Goal: Task Accomplishment & Management: Use online tool/utility

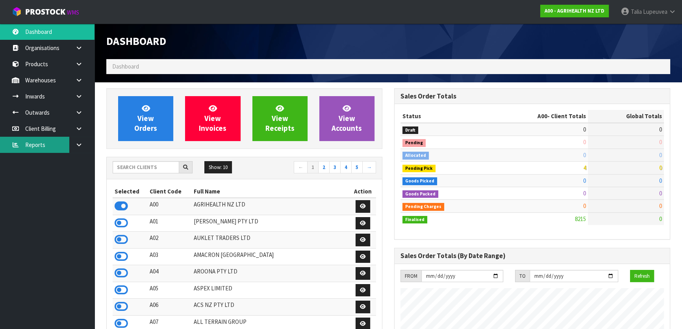
scroll to position [595, 287]
click at [127, 167] on input "text" at bounding box center [146, 167] width 67 height 12
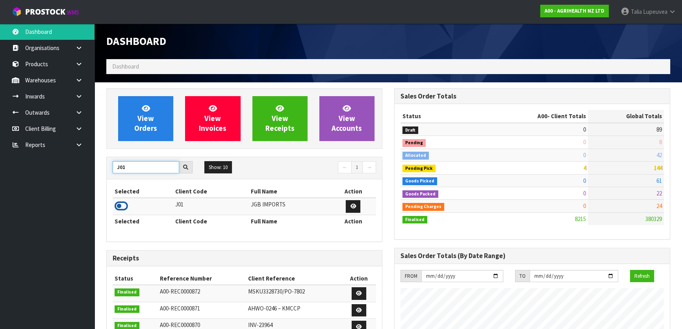
type input "J01"
click at [121, 207] on icon at bounding box center [121, 206] width 13 height 12
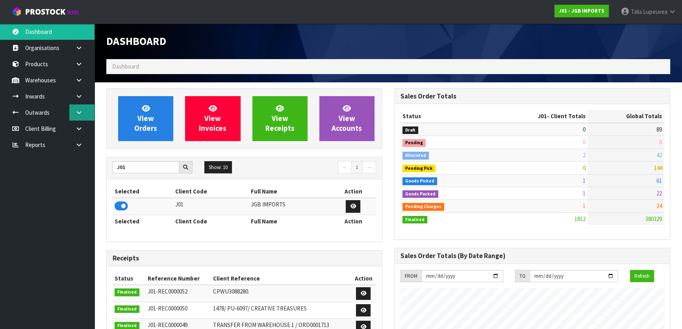
click at [88, 116] on link at bounding box center [81, 112] width 25 height 16
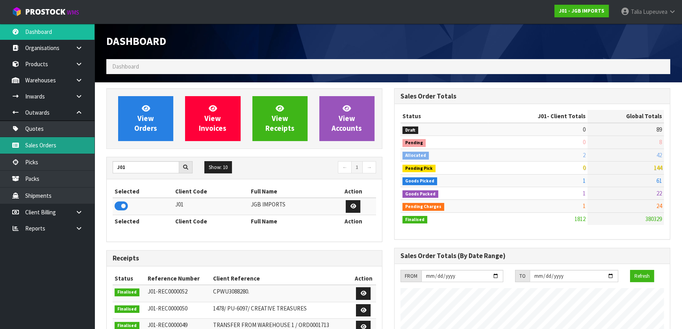
click at [74, 139] on link "Sales Orders" at bounding box center [47, 145] width 94 height 16
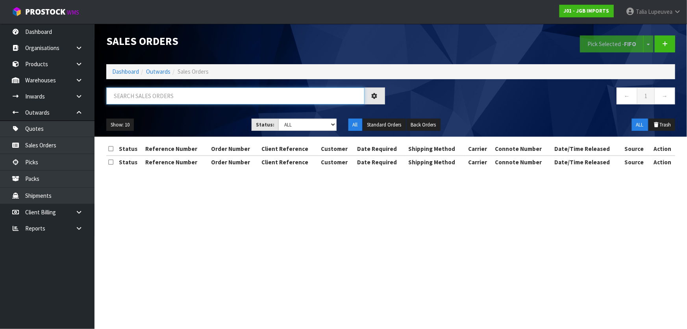
click at [154, 100] on input "text" at bounding box center [235, 95] width 258 height 17
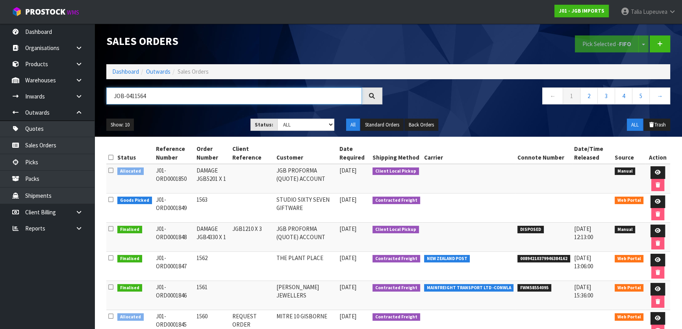
type input "JOB-0411564"
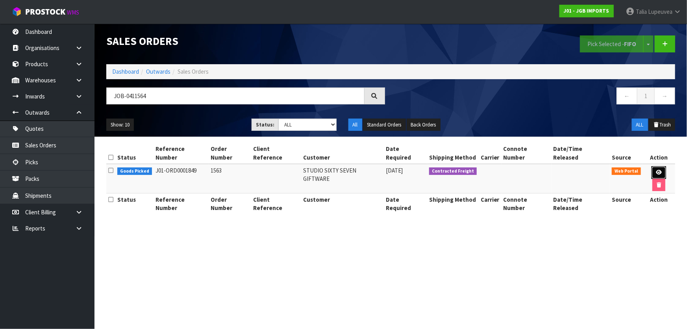
click at [656, 170] on icon at bounding box center [659, 172] width 6 height 5
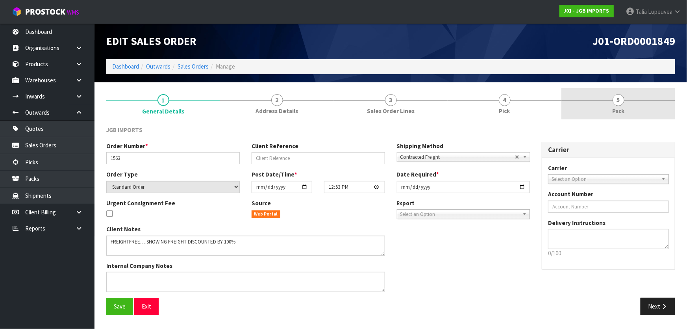
click at [618, 108] on span "Pack" at bounding box center [618, 111] width 12 height 8
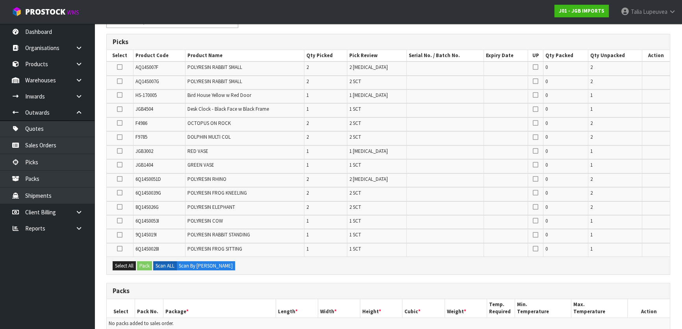
scroll to position [143, 0]
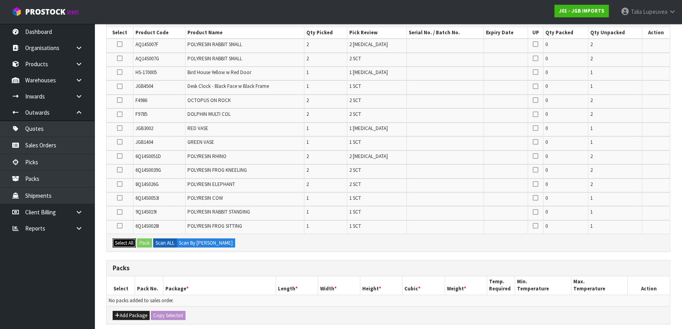
click at [128, 238] on button "Select All" at bounding box center [124, 242] width 23 height 9
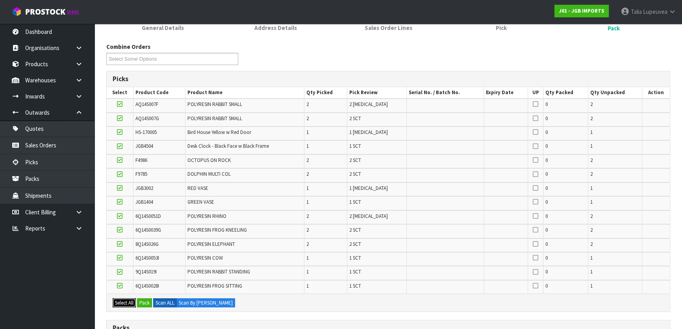
scroll to position [71, 0]
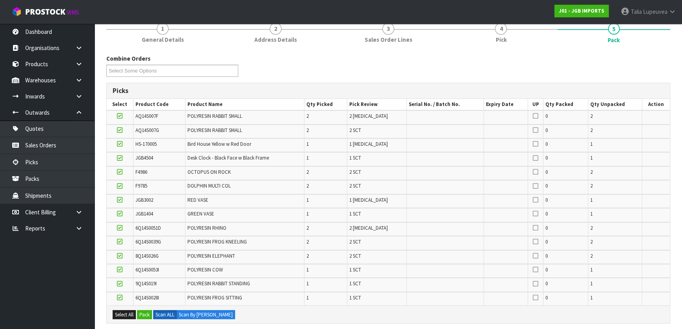
click at [122, 158] on icon at bounding box center [120, 158] width 6 height 0
click at [0, 0] on input "checkbox" at bounding box center [0, 0] width 0 height 0
click at [119, 228] on icon at bounding box center [120, 228] width 6 height 0
click at [0, 0] on input "checkbox" at bounding box center [0, 0] width 0 height 0
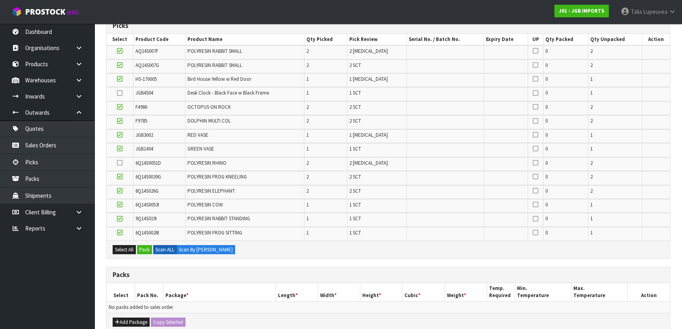
scroll to position [179, 0]
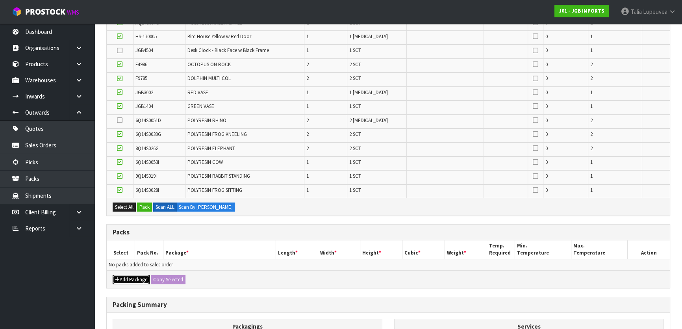
click at [133, 279] on button "Add Package" at bounding box center [131, 279] width 37 height 9
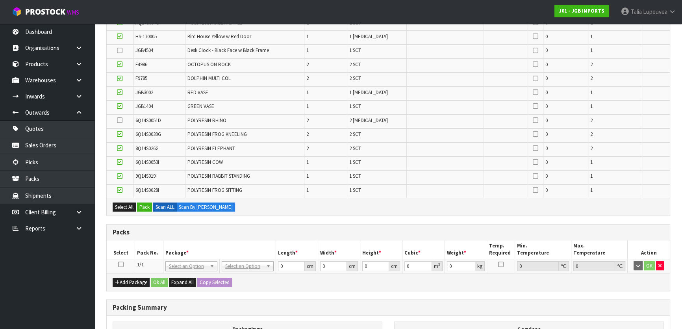
click at [118, 264] on icon at bounding box center [121, 264] width 6 height 0
click at [141, 204] on button "Pack" at bounding box center [144, 206] width 15 height 9
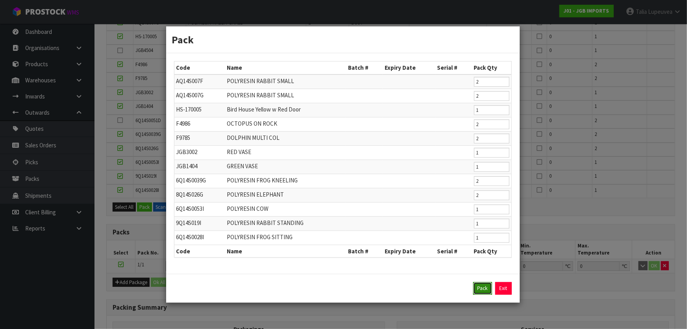
click at [484, 289] on button "Pack" at bounding box center [482, 288] width 19 height 13
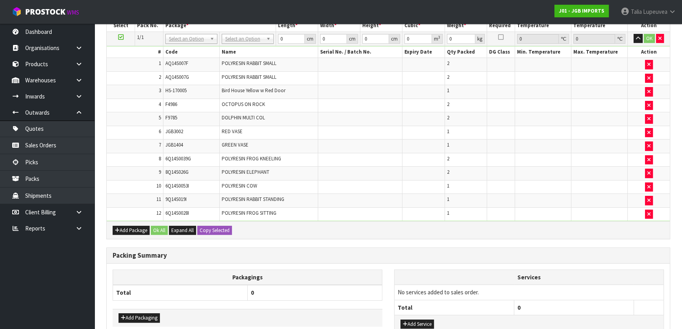
scroll to position [250, 0]
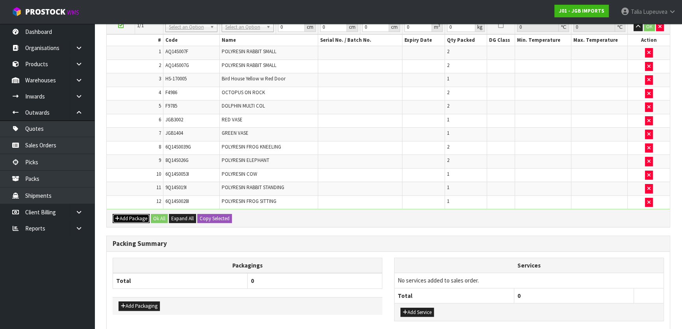
click at [128, 216] on button "Add Package" at bounding box center [131, 218] width 37 height 9
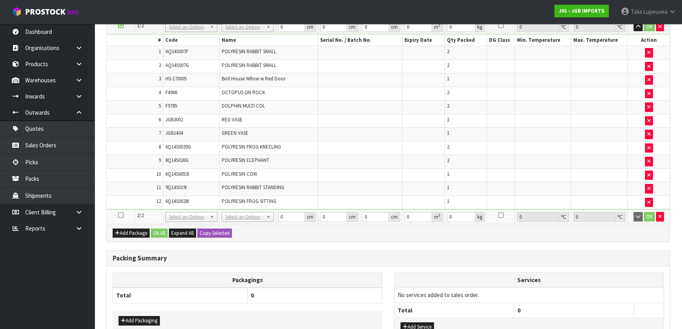
click at [121, 215] on icon at bounding box center [121, 215] width 6 height 0
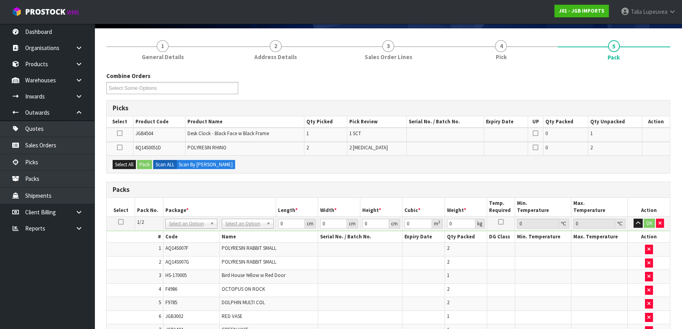
scroll to position [35, 0]
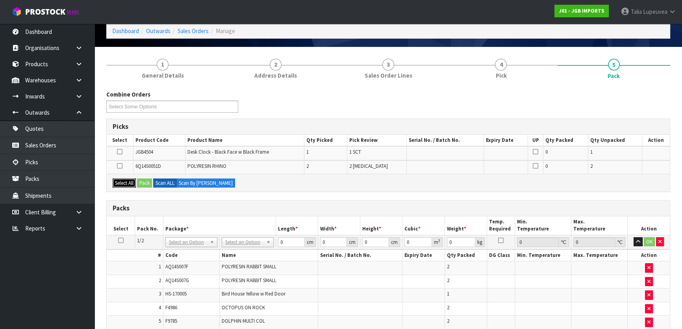
click at [129, 185] on button "Select All" at bounding box center [124, 182] width 23 height 9
click at [139, 182] on button "Pack" at bounding box center [144, 182] width 15 height 9
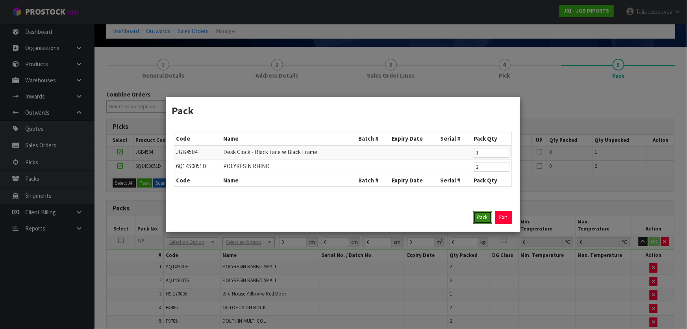
click at [479, 213] on button "Pack" at bounding box center [482, 217] width 19 height 13
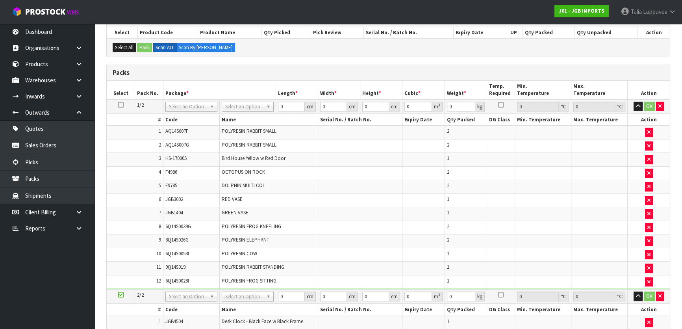
scroll to position [179, 0]
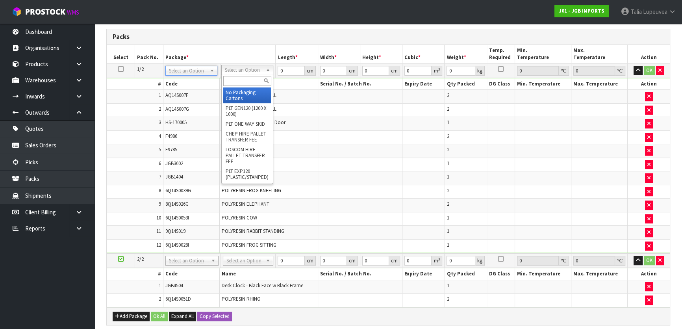
click at [231, 80] on input "text" at bounding box center [247, 81] width 48 height 10
type input "CTN9"
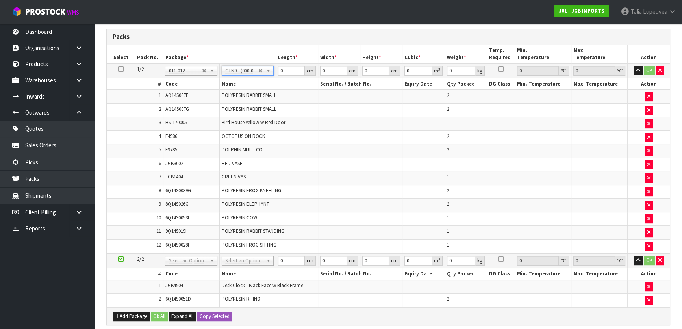
type input "51"
type input "38"
type input "58.5"
type input "0.113373"
type input "10.88"
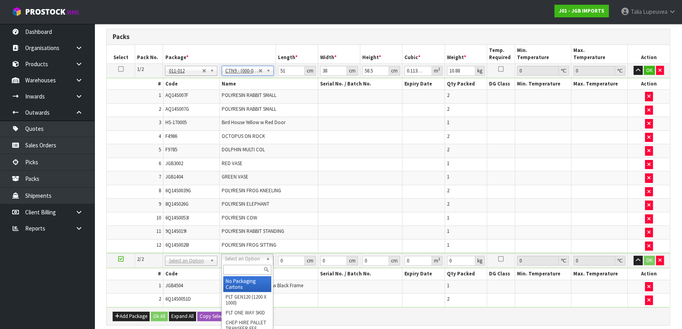
click at [248, 267] on input "text" at bounding box center [247, 270] width 48 height 10
type input "CTN9"
type input "2"
type input "51"
type input "38"
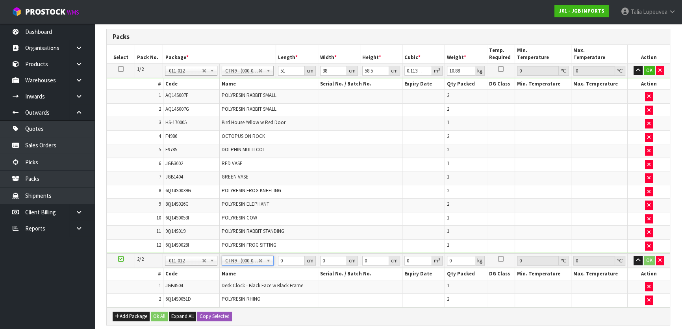
type input "58.5"
type input "0.113373"
type input "5.04"
drag, startPoint x: 289, startPoint y: 68, endPoint x: 274, endPoint y: 70, distance: 14.8
click at [274, 70] on tr "1/2 NONE 007-001 007-002 007-004 007-009 007-013 007-014 007-015 007-017 007-01…" at bounding box center [388, 70] width 563 height 14
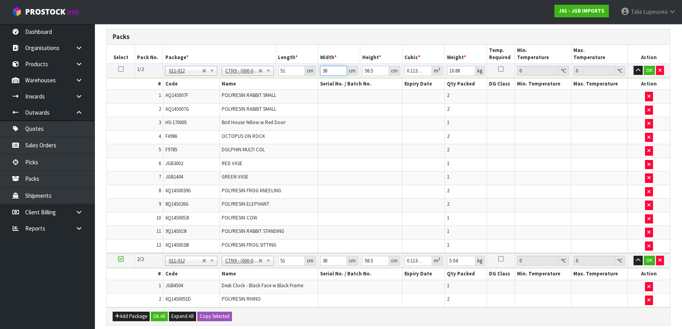
drag, startPoint x: 331, startPoint y: 68, endPoint x: 311, endPoint y: 66, distance: 20.5
click at [311, 66] on tr "1/2 NONE 007-001 007-002 007-004 007-009 007-013 007-014 007-015 007-017 007-01…" at bounding box center [388, 70] width 563 height 14
type input "4"
type input "0.011934"
type input "41"
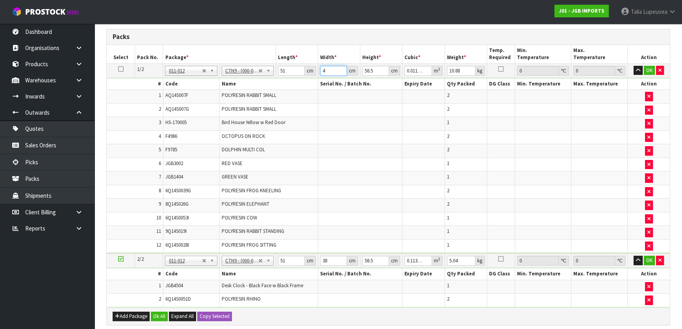
type input "0.122323"
type input "41"
type input "5"
type input "0.010455"
type input "57"
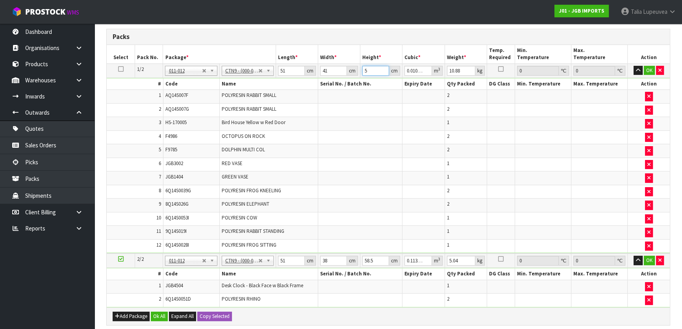
type input "0.119187"
type input "57"
type input "12"
click at [646, 70] on button "OK" at bounding box center [649, 70] width 11 height 9
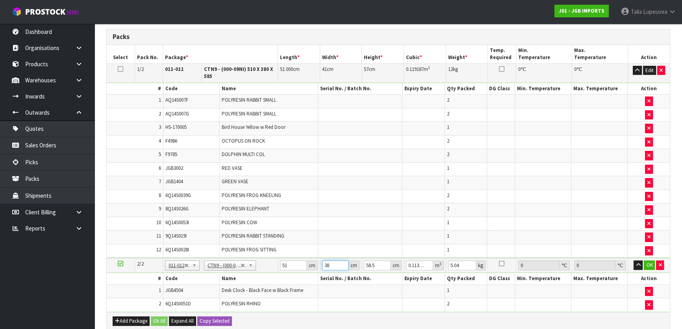
drag, startPoint x: 329, startPoint y: 262, endPoint x: 319, endPoint y: 263, distance: 10.0
click at [320, 263] on td "38 cm" at bounding box center [341, 265] width 42 height 15
type input "3"
type input "0.00895"
type input "39"
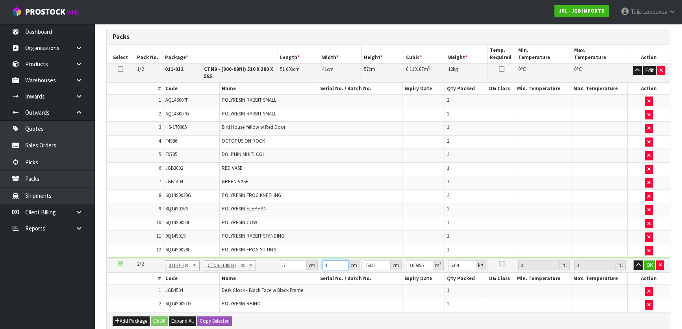
type input "0.116357"
type input "39"
type input "5"
type input "0.009945"
type input "57"
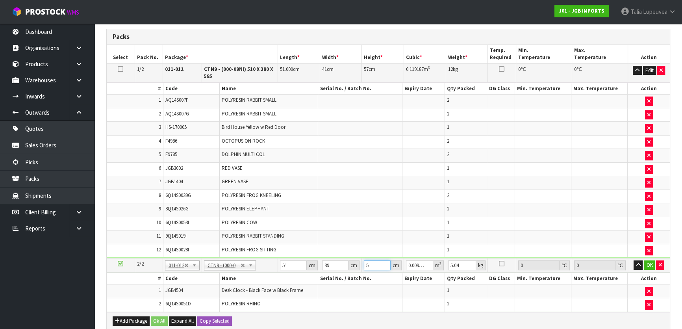
type input "0.113373"
type input "57"
type input "6"
drag, startPoint x: 650, startPoint y: 263, endPoint x: 614, endPoint y: 270, distance: 36.4
click at [647, 263] on button "OK" at bounding box center [649, 264] width 11 height 9
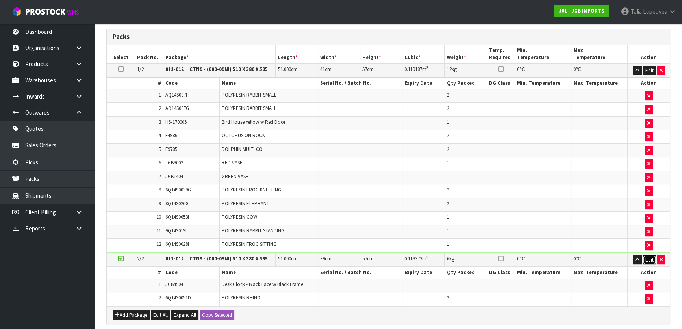
click at [646, 255] on button "Edit" at bounding box center [649, 259] width 13 height 9
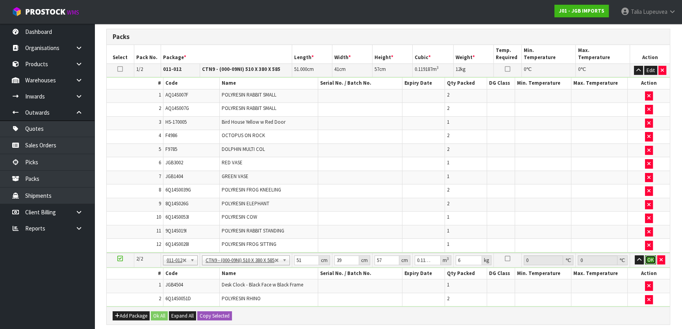
click at [653, 255] on button "OK" at bounding box center [650, 259] width 11 height 9
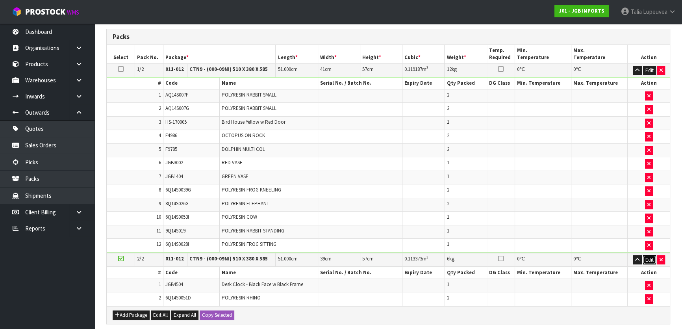
click at [653, 255] on button "Edit" at bounding box center [649, 259] width 13 height 9
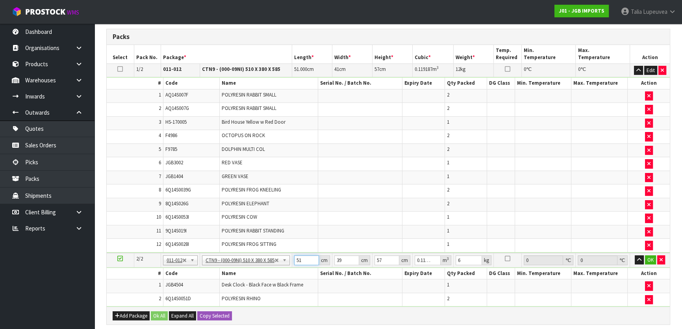
click at [309, 256] on input "51" at bounding box center [306, 260] width 25 height 10
type input "5"
type input "0.011115"
type input "51"
type input "0.113373"
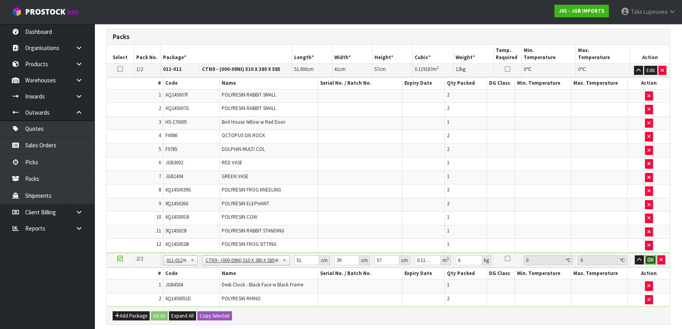
click at [650, 258] on button "OK" at bounding box center [650, 259] width 11 height 9
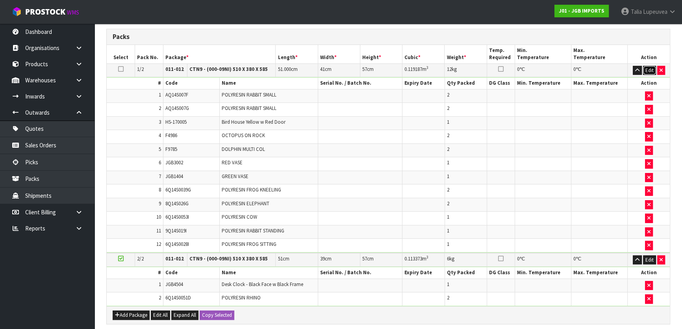
click at [650, 68] on button "Edit" at bounding box center [649, 70] width 13 height 9
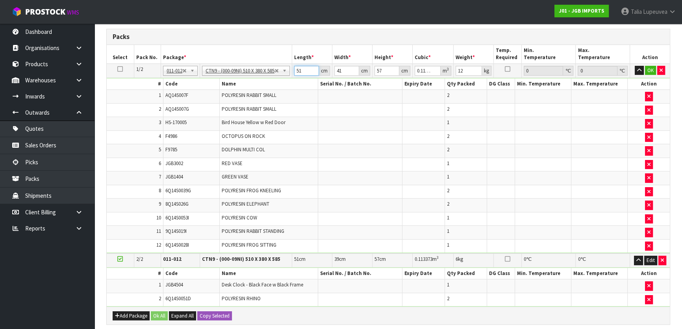
click at [306, 70] on input "51" at bounding box center [306, 71] width 25 height 10
type input "5"
type input "0.011685"
type input "51"
type input "0.119187"
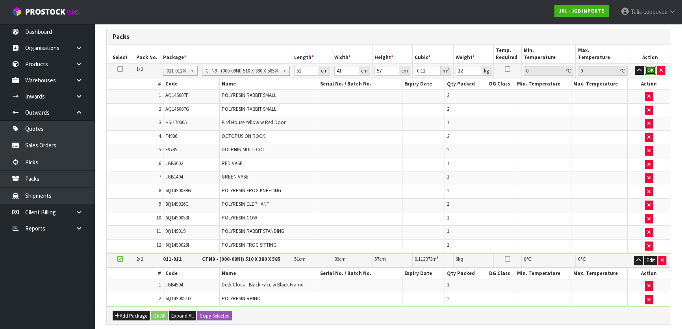
click at [654, 72] on button "OK" at bounding box center [650, 70] width 11 height 9
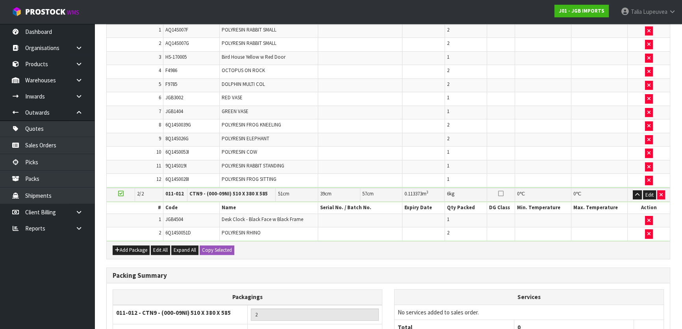
scroll to position [319, 0]
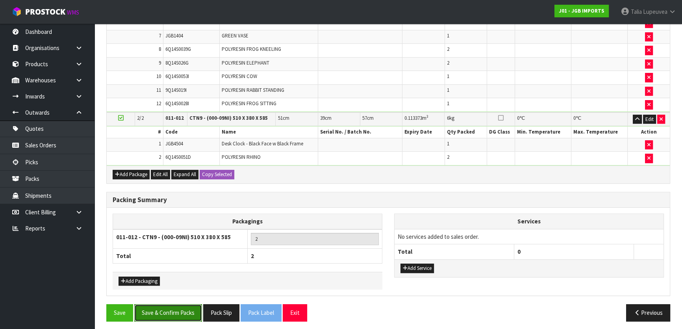
click at [183, 309] on button "Save & Confirm Packs" at bounding box center [168, 312] width 68 height 17
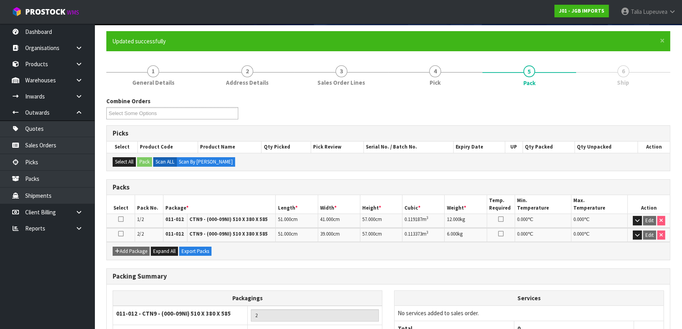
scroll to position [118, 0]
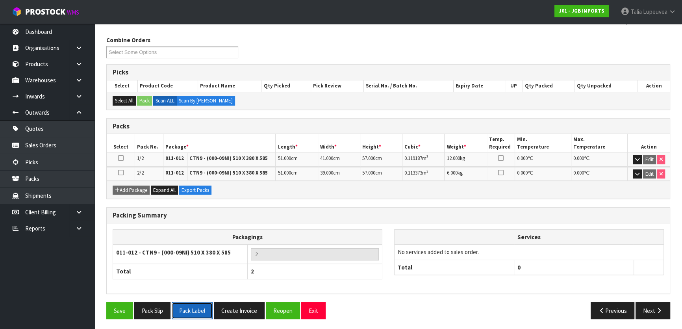
click at [193, 312] on button "Pack Label" at bounding box center [192, 310] width 41 height 17
click at [653, 310] on button "Next" at bounding box center [653, 310] width 35 height 17
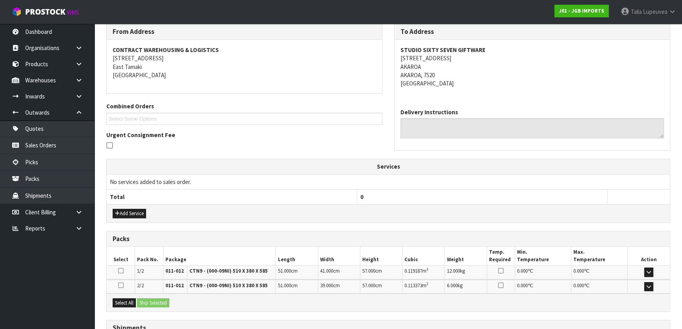
scroll to position [196, 0]
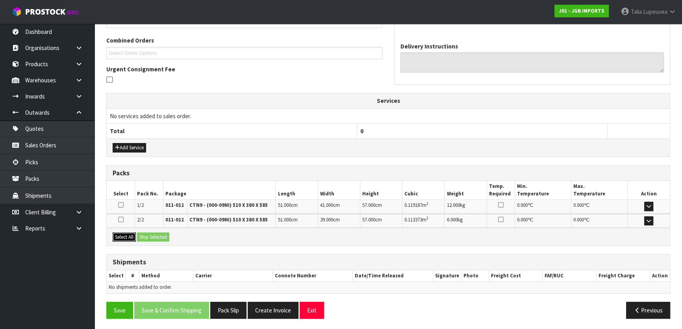
click at [117, 234] on button "Select All" at bounding box center [124, 236] width 23 height 9
click at [163, 236] on button "Ship Selected" at bounding box center [153, 236] width 32 height 9
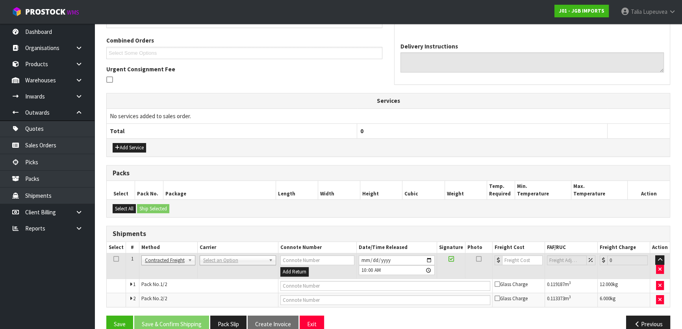
scroll to position [209, 0]
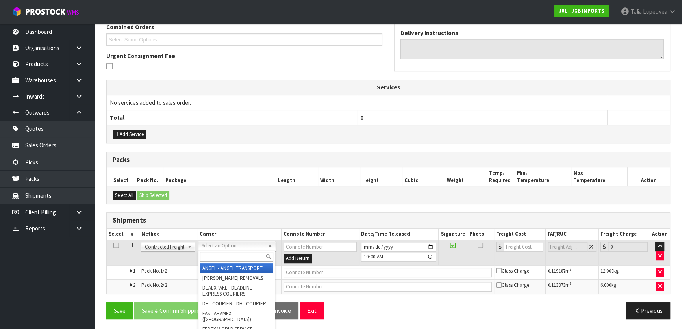
click at [222, 255] on input "text" at bounding box center [236, 257] width 73 height 10
type input "NZP"
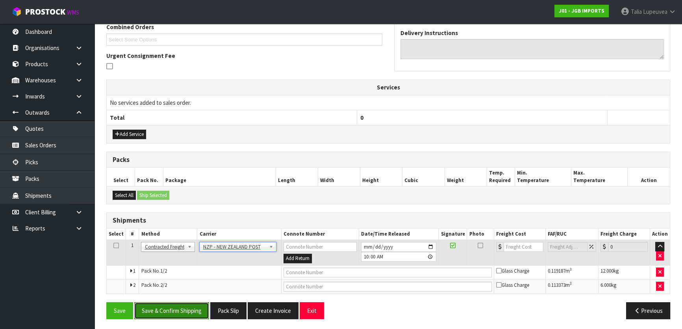
click at [171, 307] on button "Save & Confirm Shipping" at bounding box center [171, 310] width 75 height 17
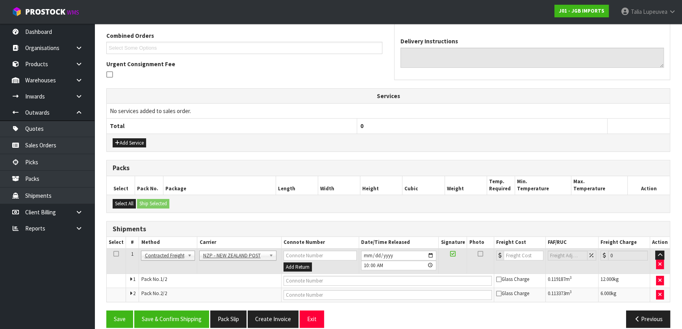
scroll to position [0, 0]
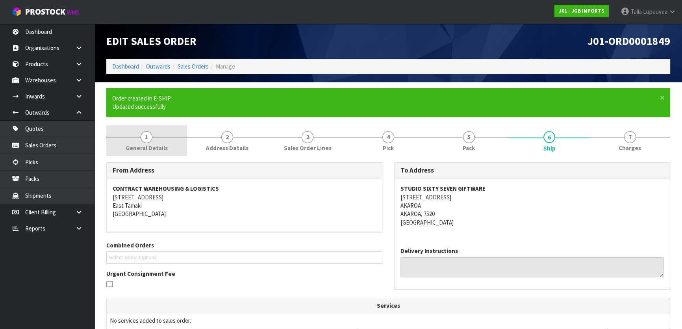
click at [167, 140] on link "1 General Details" at bounding box center [146, 140] width 81 height 31
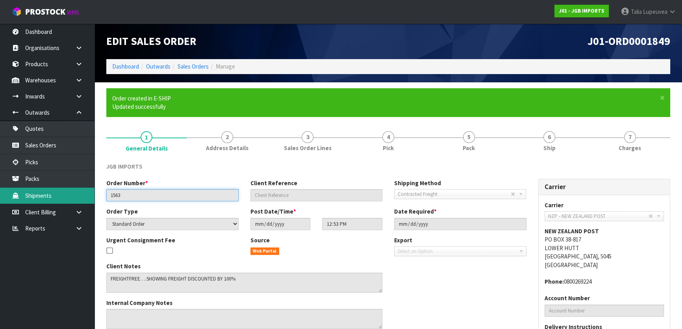
drag, startPoint x: 132, startPoint y: 194, endPoint x: 64, endPoint y: 194, distance: 68.1
click at [64, 194] on body "Toggle navigation ProStock WMS J01 - JGB IMPORTS Talia Lupeuvea Logout Dashboar…" at bounding box center [341, 164] width 682 height 329
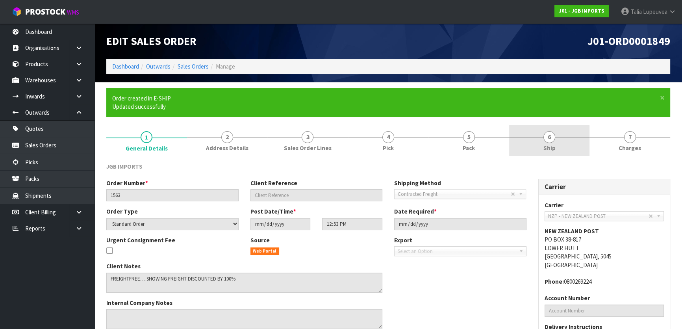
drag, startPoint x: 610, startPoint y: 138, endPoint x: 567, endPoint y: 143, distance: 42.8
click at [610, 138] on link "7 Charges" at bounding box center [629, 140] width 81 height 31
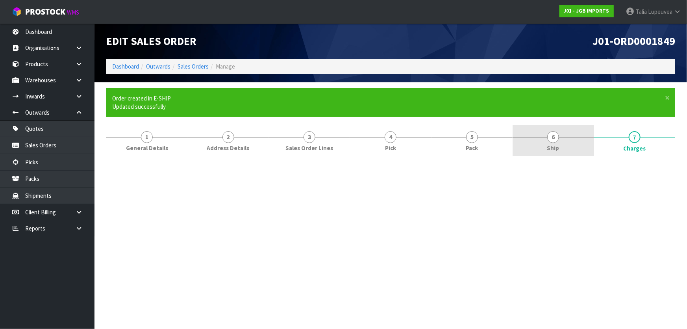
click at [514, 143] on link "6 Ship" at bounding box center [553, 140] width 81 height 31
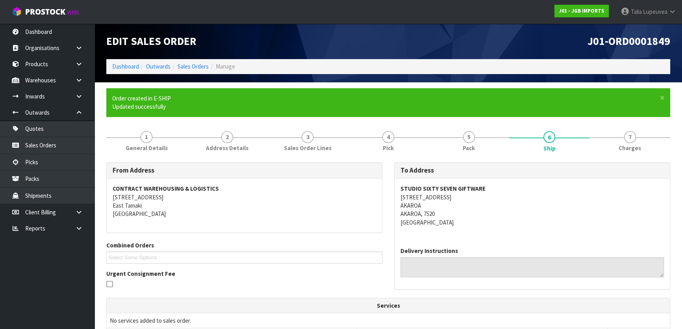
click at [457, 186] on strong "STUDIO SIXTY SEVEN GIFTWARE" at bounding box center [442, 188] width 85 height 7
copy strong "STUDIO SIXTY SEVEN GIFTWARE"
click at [652, 43] on span "J01-ORD0001849" at bounding box center [628, 41] width 83 height 14
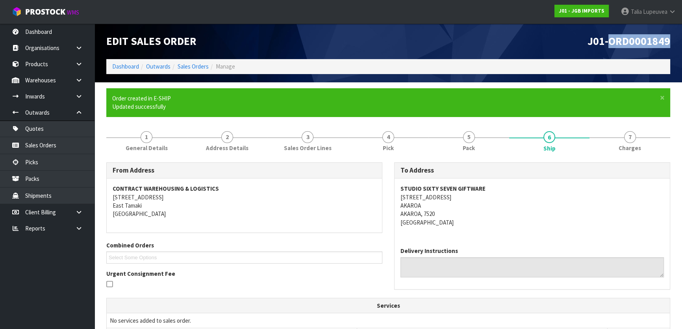
click at [652, 43] on span "J01-ORD0001849" at bounding box center [628, 41] width 83 height 14
copy div "J01-ORD0001849"
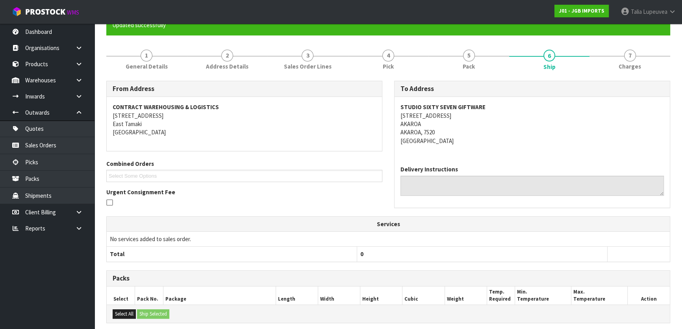
scroll to position [198, 0]
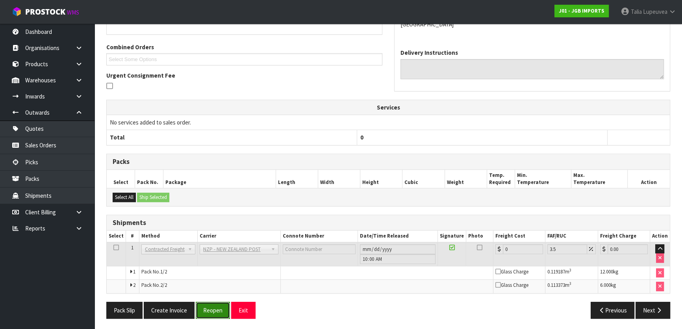
click at [210, 307] on button "Reopen" at bounding box center [213, 310] width 34 height 17
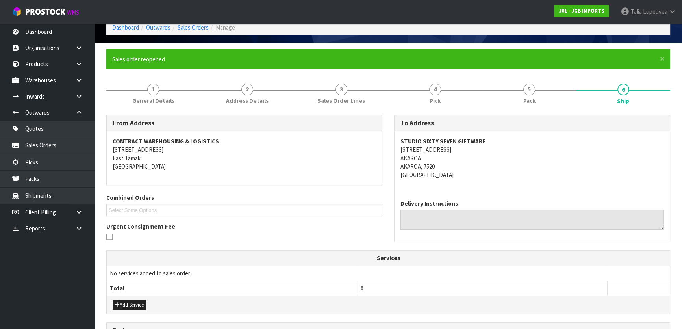
scroll to position [217, 0]
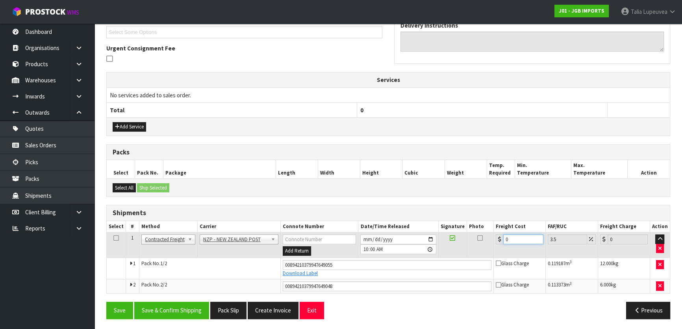
drag, startPoint x: 518, startPoint y: 239, endPoint x: 506, endPoint y: 238, distance: 12.2
click at [506, 238] on input "0" at bounding box center [523, 239] width 40 height 10
type input "6"
type input "6.21"
type input "68"
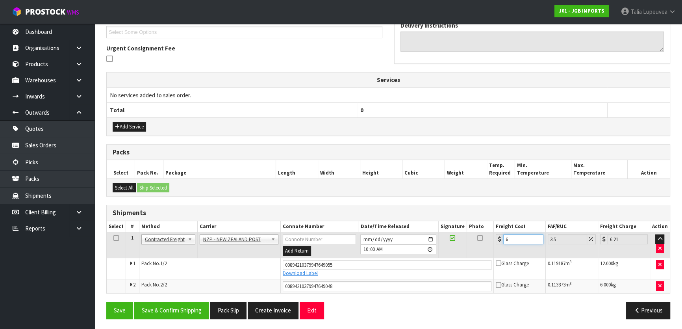
type input "70.38"
type input "68.2"
type input "70.59"
type input "68.26"
type input "70.65"
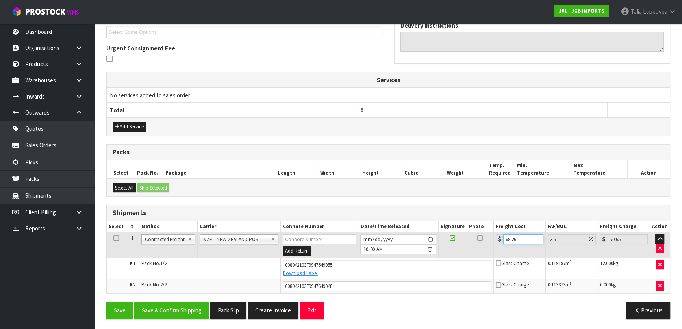
type input "68.2"
type input "70.59"
type input "68.23"
type input "70.62"
type input "68.23"
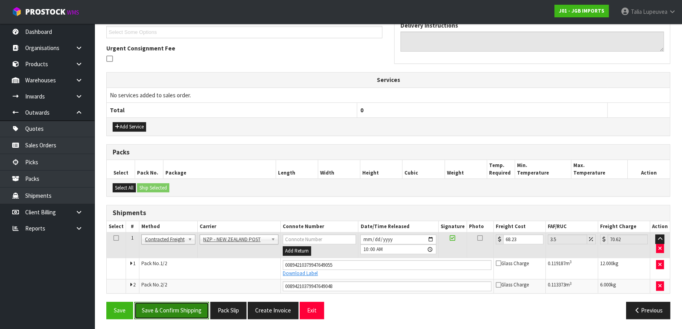
click at [156, 312] on button "Save & Confirm Shipping" at bounding box center [171, 310] width 75 height 17
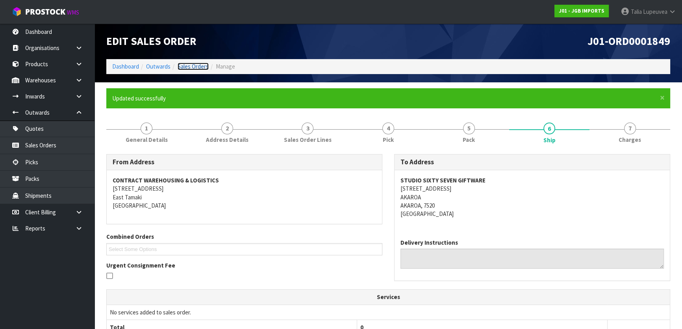
click at [195, 63] on link "Sales Orders" at bounding box center [193, 66] width 31 height 7
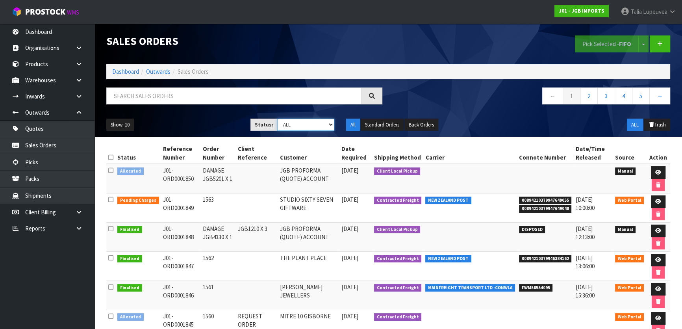
click at [309, 125] on select "Draft Pending Allocated Pending Pick Goods Picked Goods Packed Pending Charges …" at bounding box center [305, 125] width 57 height 12
select select "string:3"
click at [277, 119] on select "Draft Pending Allocated Pending Pick Goods Picked Goods Packed Pending Charges …" at bounding box center [305, 125] width 57 height 12
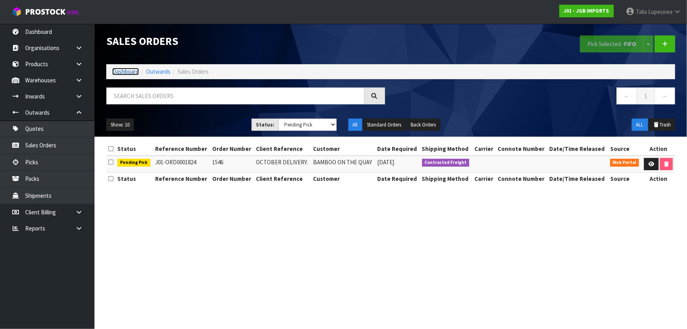
click at [118, 71] on link "Dashboard" at bounding box center [125, 71] width 27 height 7
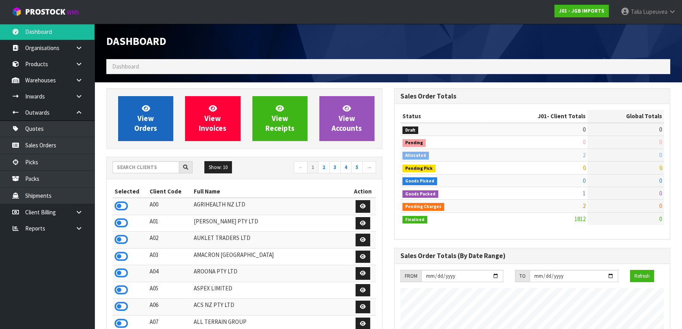
scroll to position [595, 287]
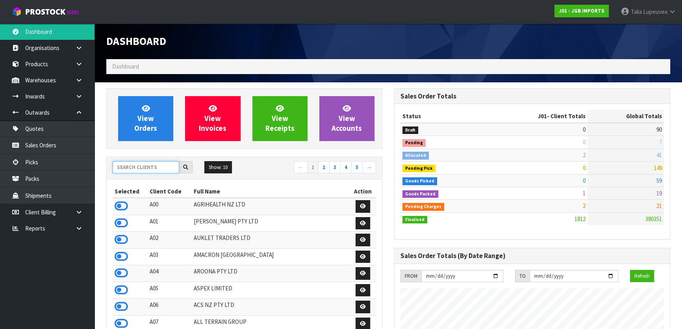
click at [130, 168] on input "text" at bounding box center [146, 167] width 67 height 12
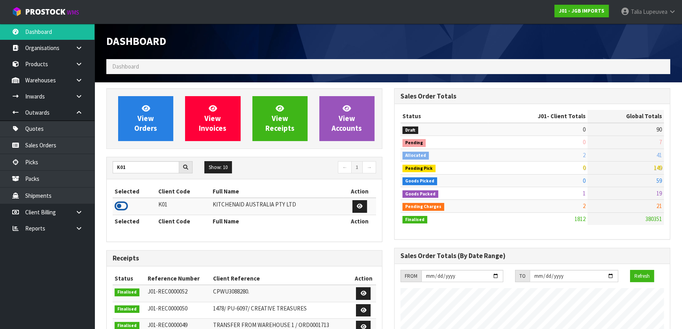
click at [119, 206] on icon at bounding box center [121, 206] width 13 height 12
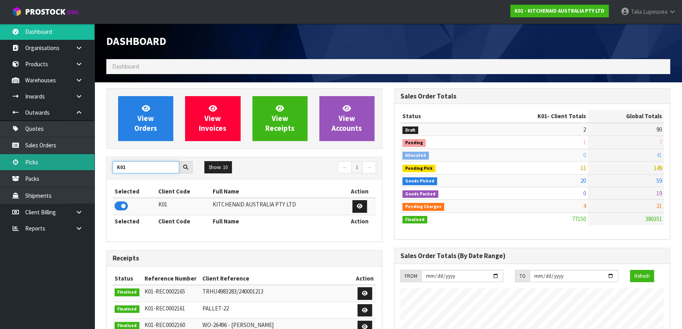
drag, startPoint x: 145, startPoint y: 165, endPoint x: 90, endPoint y: 161, distance: 55.3
click at [90, 161] on body "Toggle navigation ProStock WMS K01 - KITCHENAID AUSTRALIA PTY LTD Talia Lupeuve…" at bounding box center [341, 164] width 682 height 329
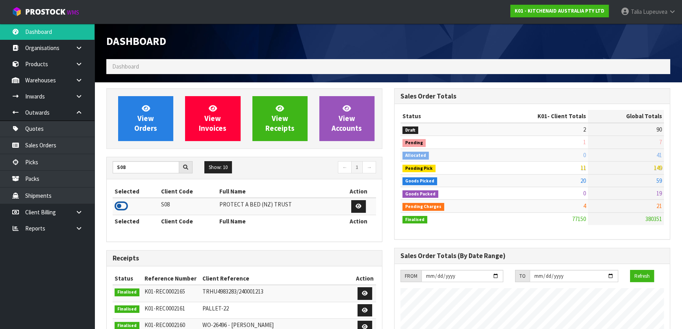
click at [121, 204] on icon at bounding box center [121, 206] width 13 height 12
drag, startPoint x: 140, startPoint y: 169, endPoint x: 102, endPoint y: 165, distance: 38.4
click at [102, 165] on div "View Orders View Invoices View Receipts View Accounts S08 Show: 10 5 10 25 50 ←…" at bounding box center [244, 316] width 288 height 457
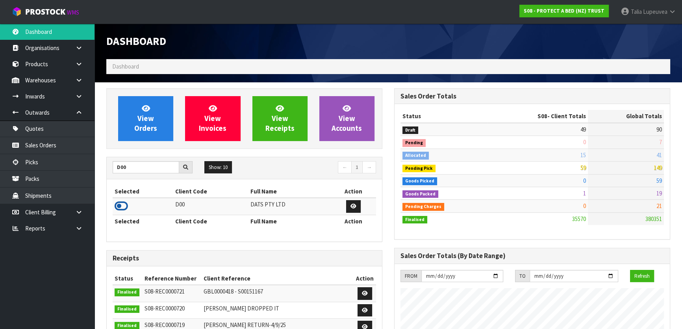
click at [119, 208] on icon at bounding box center [121, 206] width 13 height 12
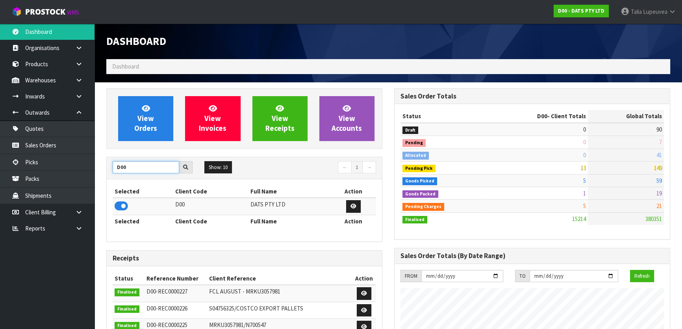
drag, startPoint x: 130, startPoint y: 169, endPoint x: 112, endPoint y: 163, distance: 18.4
click at [112, 163] on div "D00" at bounding box center [153, 167] width 92 height 13
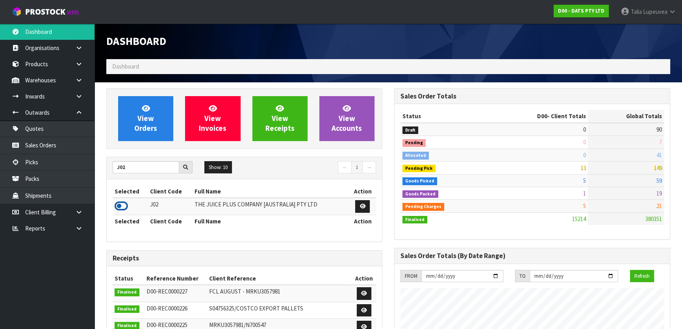
click at [121, 209] on icon at bounding box center [121, 206] width 13 height 12
drag, startPoint x: 624, startPoint y: 167, endPoint x: 510, endPoint y: 178, distance: 115.5
click at [560, 169] on tr "Pending Pick 7 149" at bounding box center [531, 167] width 263 height 13
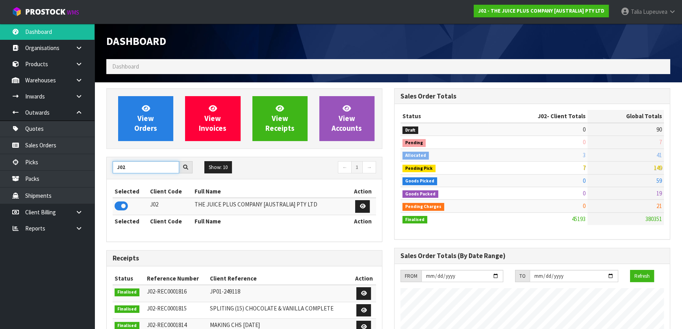
drag, startPoint x: 139, startPoint y: 169, endPoint x: 98, endPoint y: 170, distance: 41.0
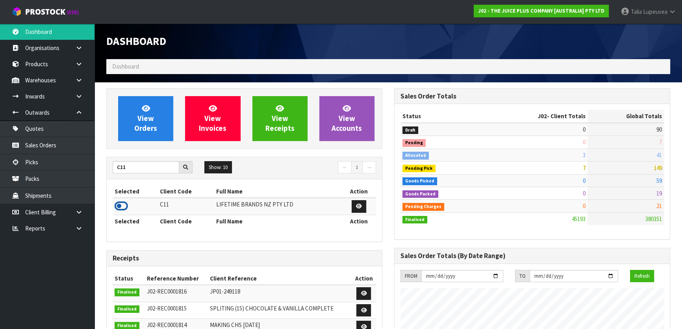
click at [118, 208] on icon at bounding box center [121, 206] width 13 height 12
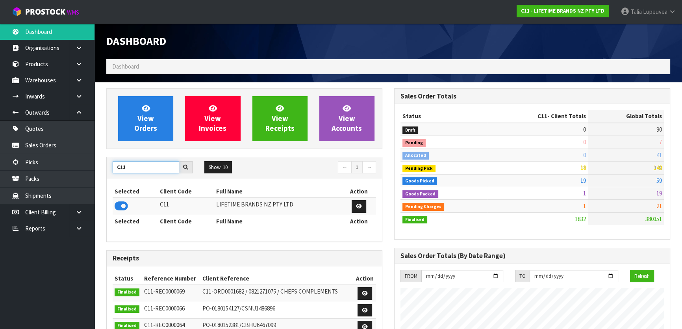
drag, startPoint x: 155, startPoint y: 165, endPoint x: 114, endPoint y: 169, distance: 40.7
click at [114, 169] on input "C11" at bounding box center [146, 167] width 67 height 12
click at [121, 210] on icon at bounding box center [121, 206] width 13 height 12
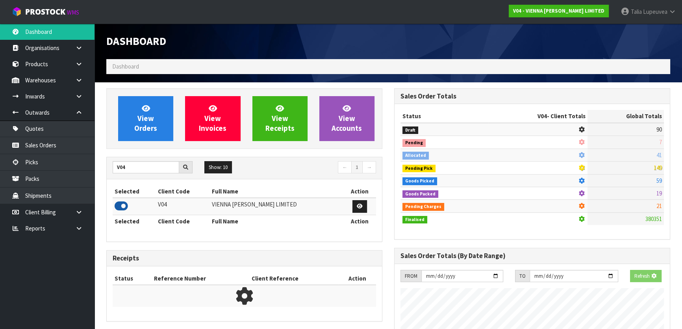
scroll to position [646, 287]
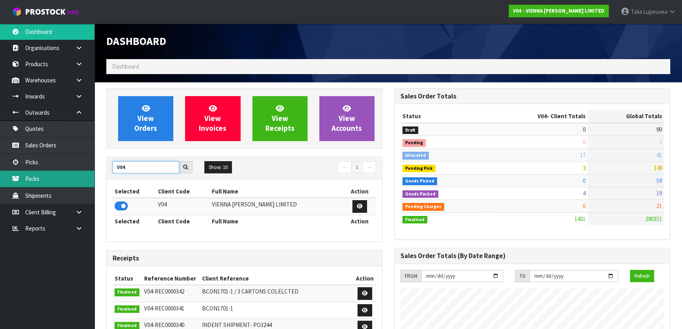
drag, startPoint x: 135, startPoint y: 166, endPoint x: 94, endPoint y: 171, distance: 41.7
click at [94, 171] on body "Toggle navigation ProStock WMS V04 - VIENNA WOODS LIMITED Talia Lupeuvea Logout…" at bounding box center [341, 164] width 682 height 329
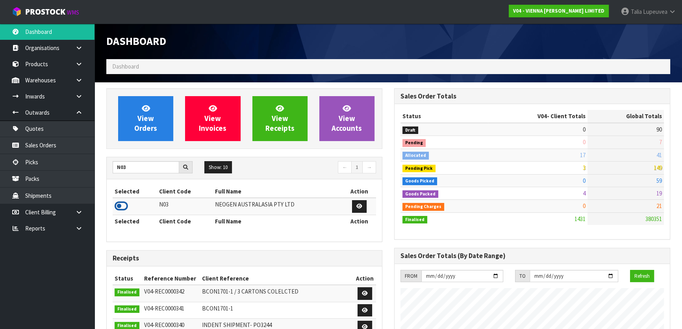
click at [117, 209] on icon at bounding box center [121, 206] width 13 height 12
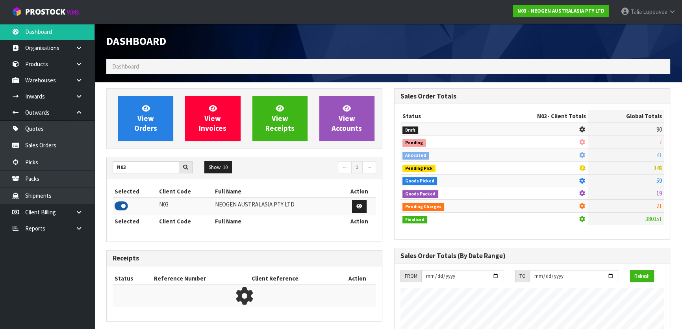
scroll to position [595, 287]
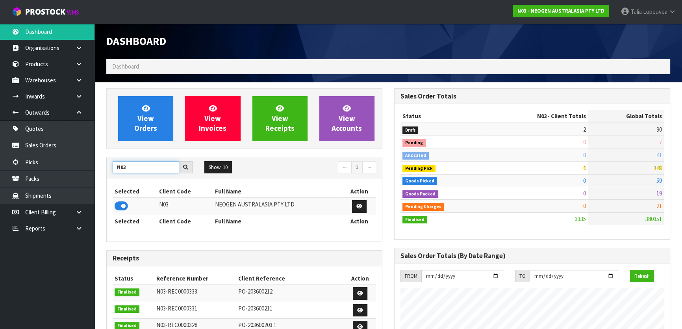
drag, startPoint x: 139, startPoint y: 165, endPoint x: 107, endPoint y: 165, distance: 31.9
click at [107, 165] on div "N03" at bounding box center [153, 167] width 92 height 13
type input "N04"
click at [115, 207] on icon at bounding box center [121, 206] width 13 height 12
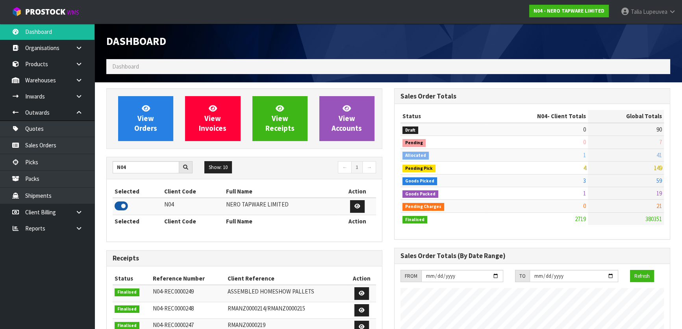
scroll to position [621, 287]
drag, startPoint x: 142, startPoint y: 167, endPoint x: 92, endPoint y: 187, distance: 54.1
click at [92, 187] on body "Toggle navigation ProStock WMS N04 - NERO TAPWARE LIMITED Talia Lupeuvea Logout…" at bounding box center [341, 164] width 682 height 329
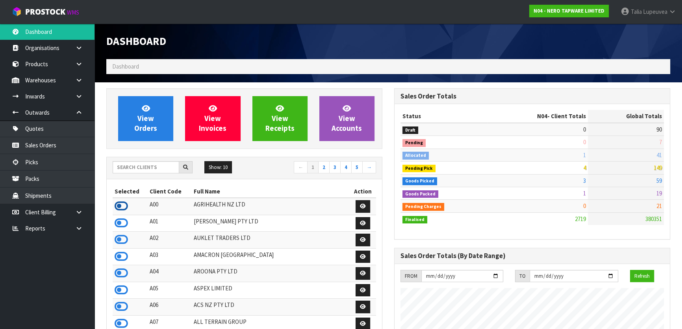
click at [120, 206] on icon at bounding box center [121, 206] width 13 height 12
click at [162, 161] on input "text" at bounding box center [146, 167] width 67 height 12
click at [663, 12] on span "Lupeuvea" at bounding box center [655, 11] width 24 height 7
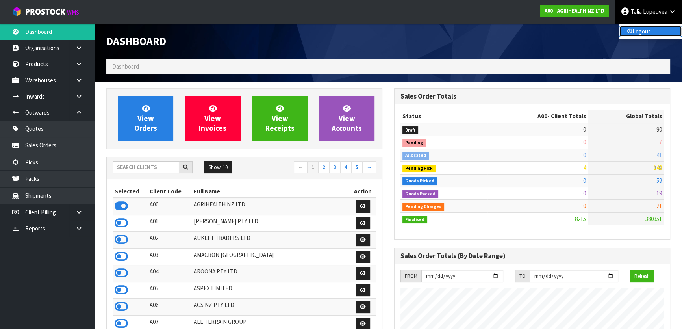
click at [654, 30] on link "Logout" at bounding box center [650, 31] width 62 height 11
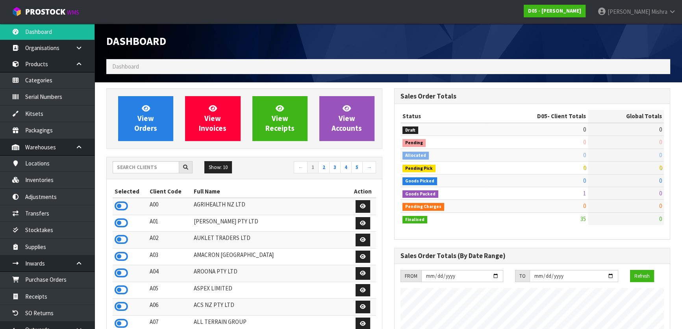
scroll to position [654, 287]
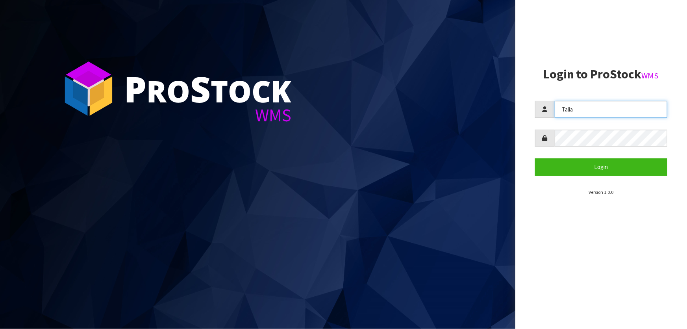
click at [602, 107] on input "Talia" at bounding box center [611, 109] width 113 height 17
type input "Lalisha"
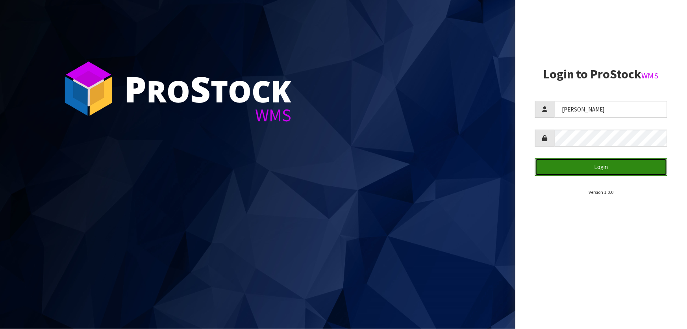
click at [582, 159] on button "Login" at bounding box center [601, 166] width 132 height 17
